Goal: Task Accomplishment & Management: Use online tool/utility

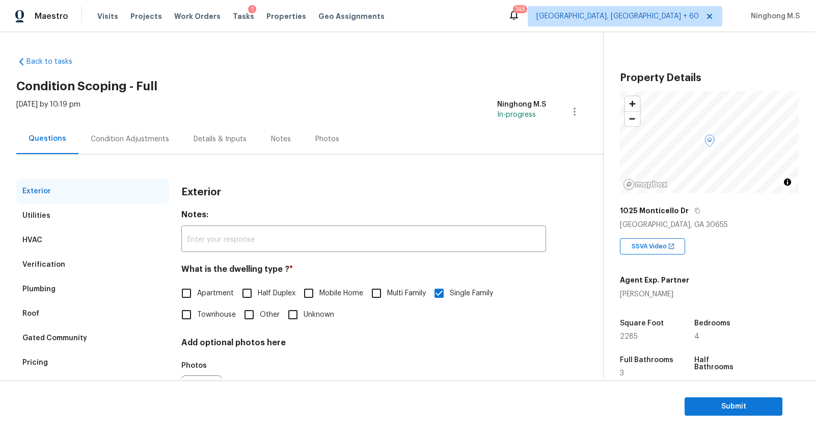
click at [158, 143] on div "Condition Adjustments" at bounding box center [130, 139] width 78 height 10
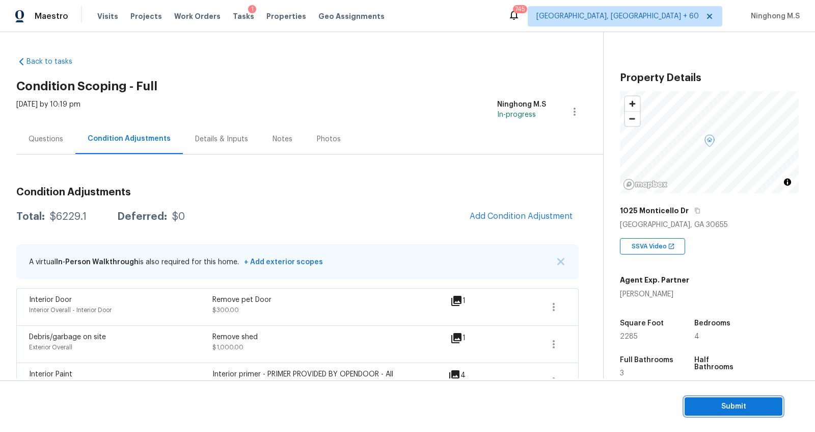
click at [737, 408] on span "Submit" at bounding box center [734, 406] width 82 height 13
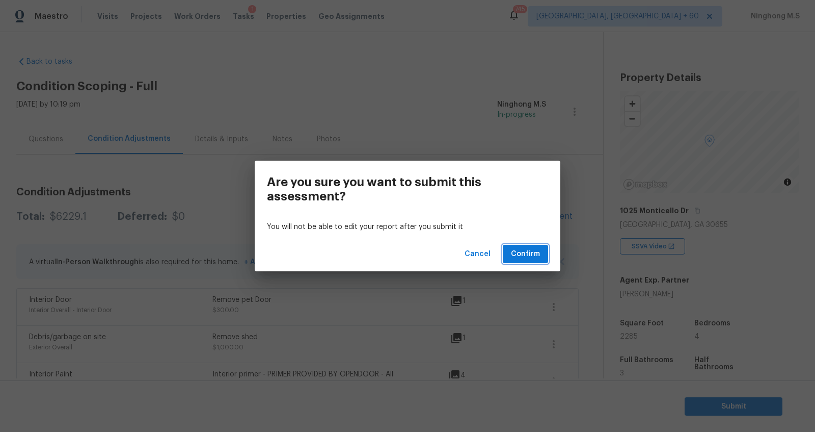
click at [528, 253] on span "Confirm" at bounding box center [525, 254] width 29 height 13
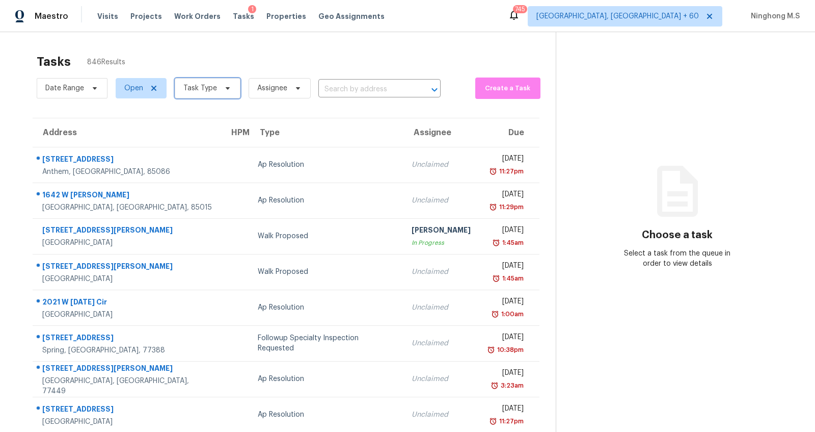
click at [206, 89] on span "Task Type" at bounding box center [200, 88] width 34 height 10
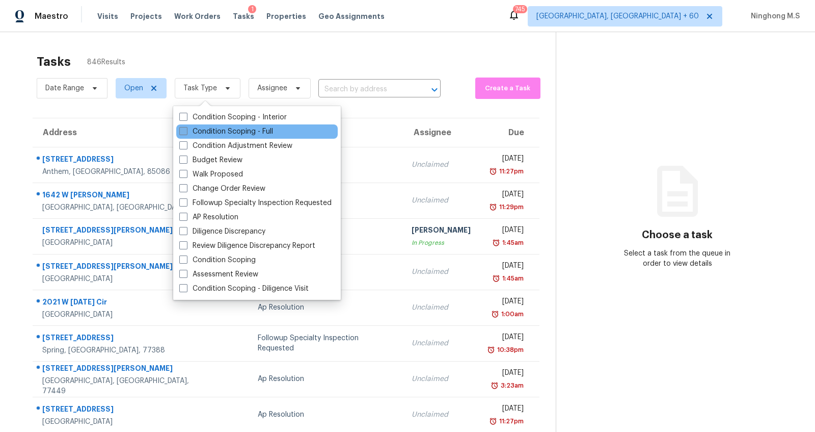
click at [232, 131] on label "Condition Scoping - Full" at bounding box center [226, 131] width 94 height 10
click at [186, 131] on input "Condition Scoping - Full" at bounding box center [182, 129] width 7 height 7
checkbox input "true"
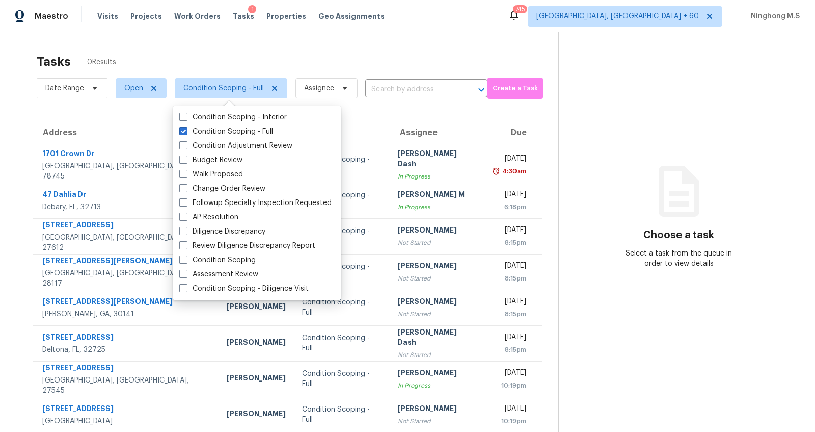
click at [413, 118] on div "Address HPM Type Assignee Due [STREET_ADDRESS] [PERSON_NAME] Condition Scoping …" at bounding box center [288, 311] width 510 height 386
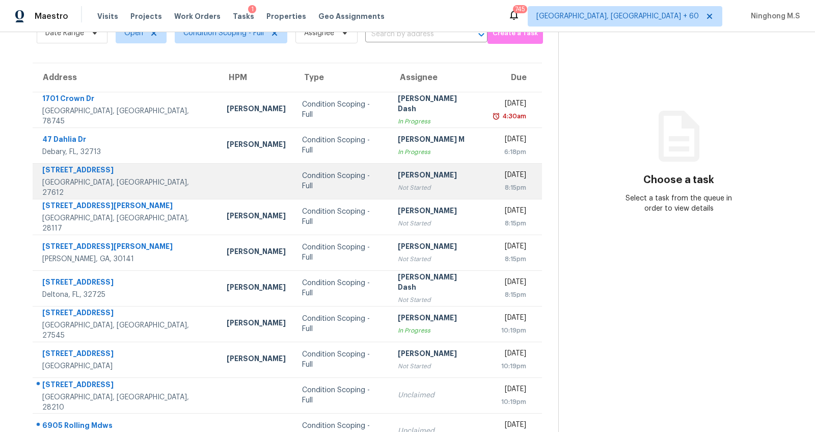
scroll to position [98, 0]
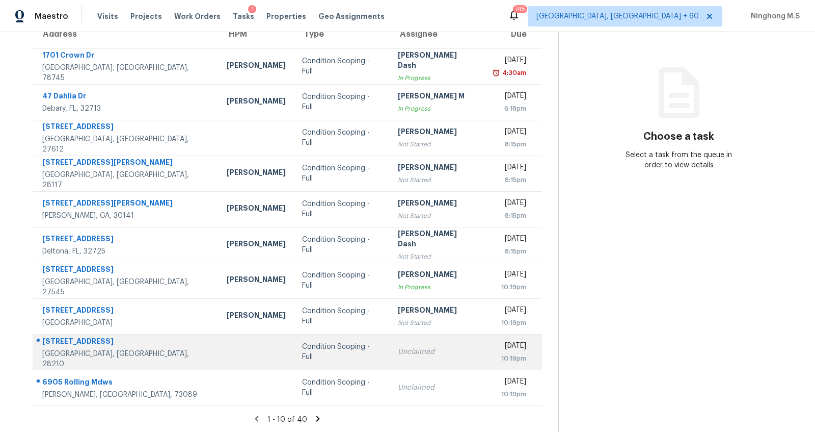
click at [302, 350] on div "Condition Scoping - Full" at bounding box center [341, 351] width 79 height 20
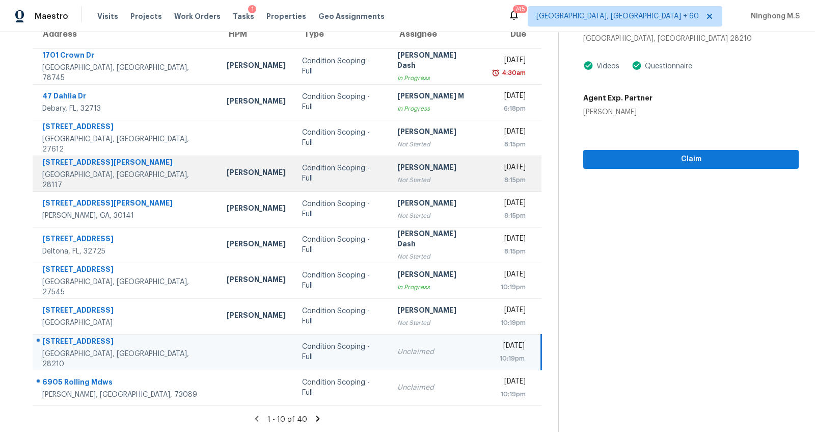
scroll to position [0, 0]
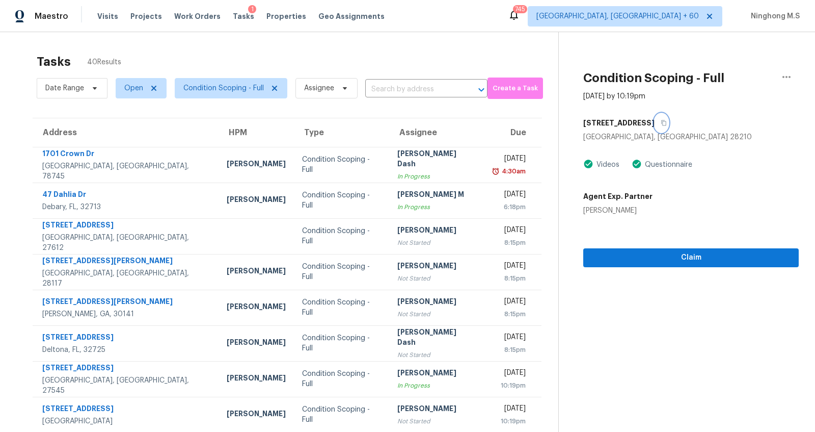
click at [664, 121] on button "button" at bounding box center [662, 123] width 14 height 18
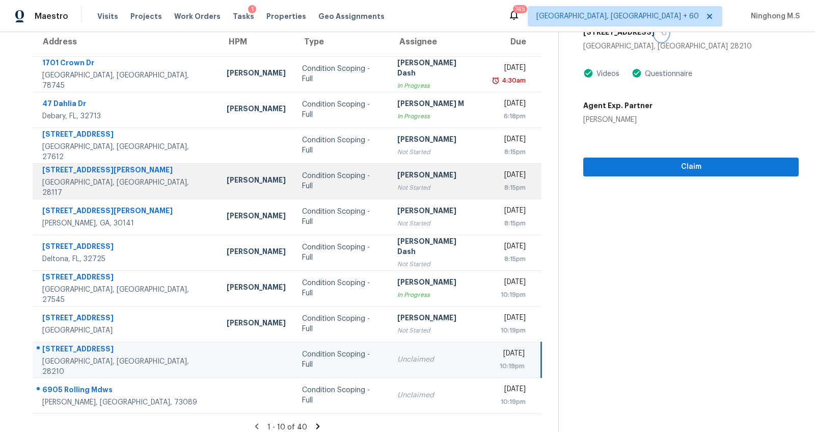
scroll to position [98, 0]
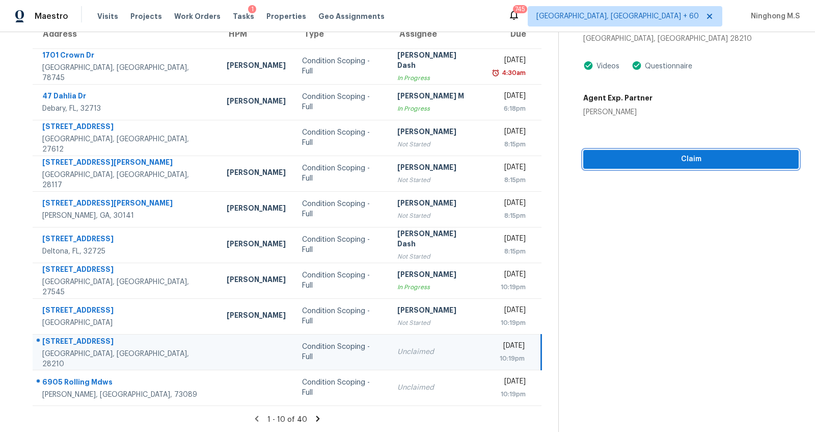
click at [660, 161] on span "Claim" at bounding box center [691, 159] width 199 height 13
click at [668, 157] on span "Claim" at bounding box center [691, 159] width 199 height 13
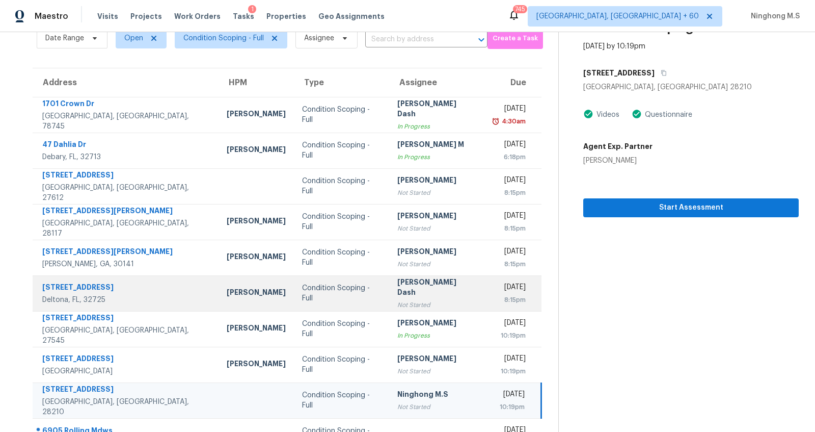
scroll to position [2, 0]
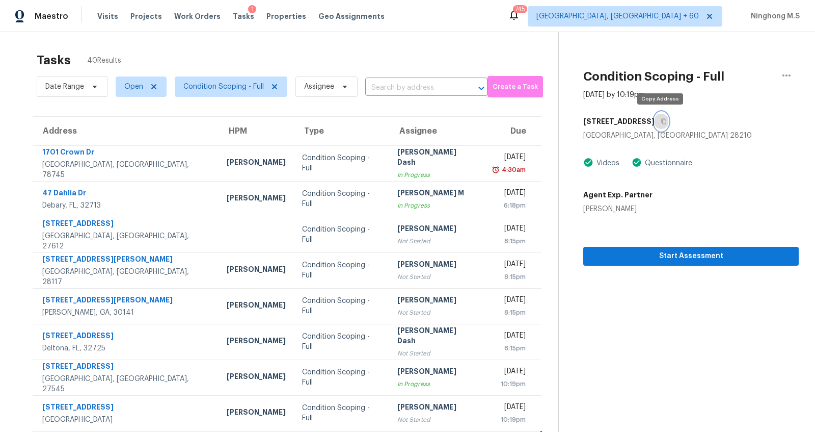
click at [662, 120] on icon "button" at bounding box center [664, 121] width 6 height 6
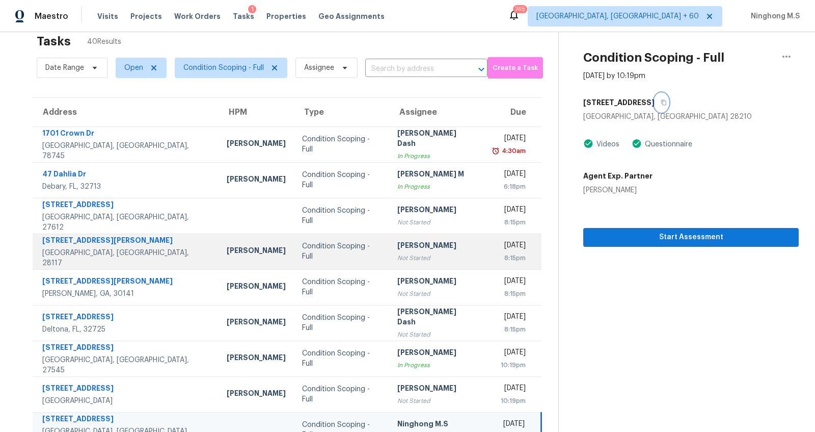
scroll to position [0, 0]
